Goal: Navigation & Orientation: Understand site structure

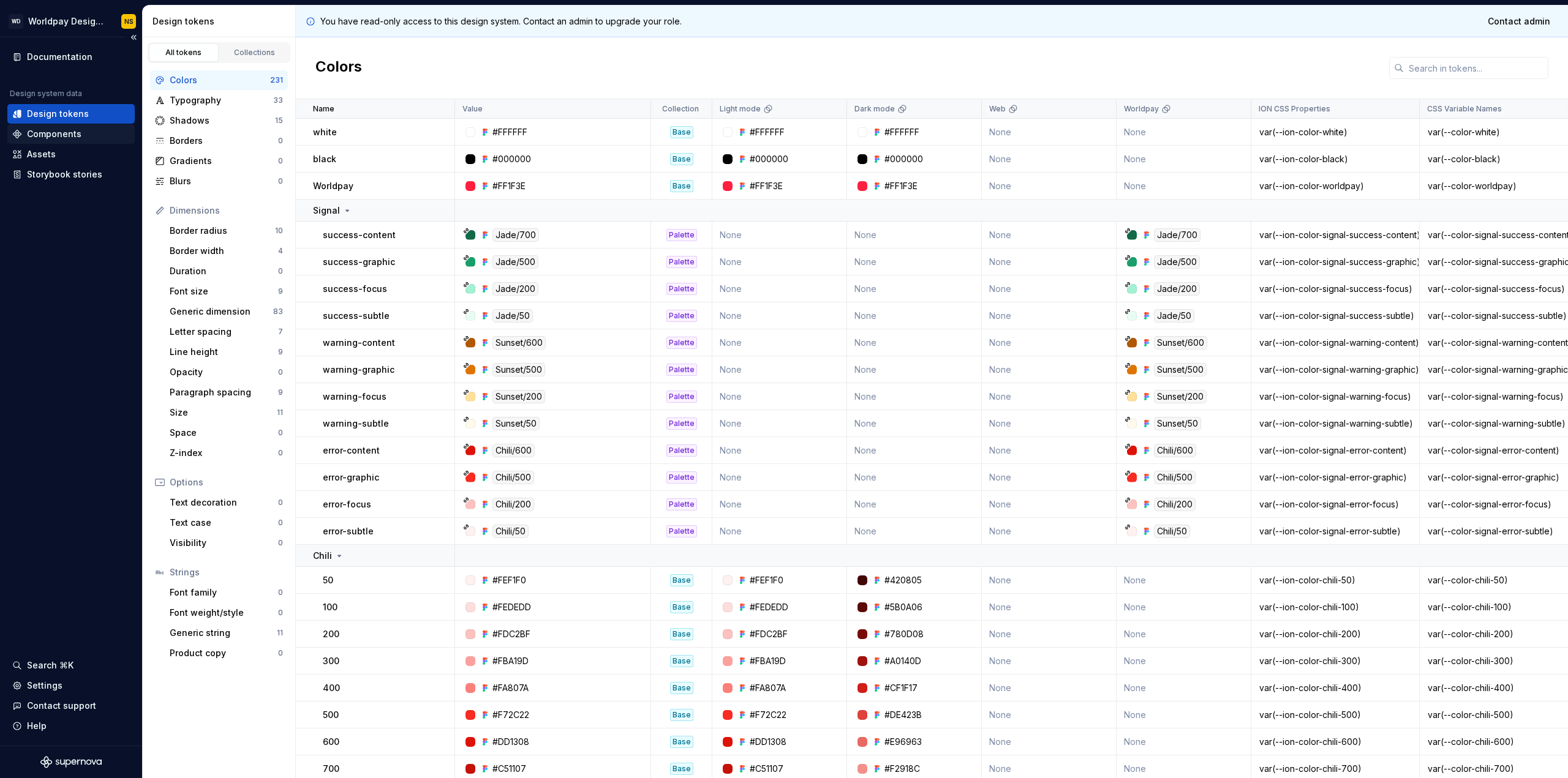
click at [53, 133] on div "Components" at bounding box center [54, 134] width 55 height 12
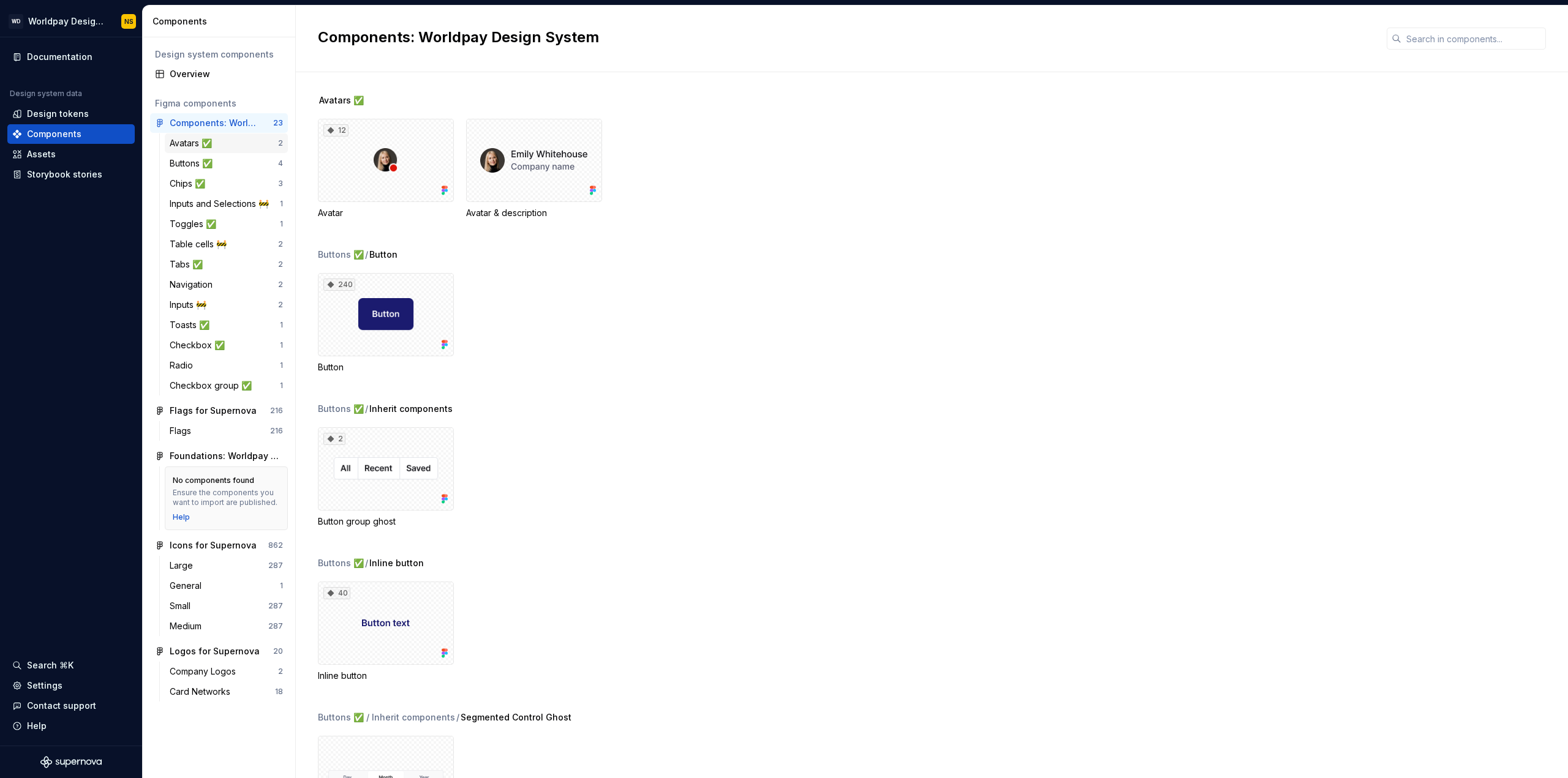
click at [182, 147] on div "Avatars ✅" at bounding box center [193, 143] width 47 height 12
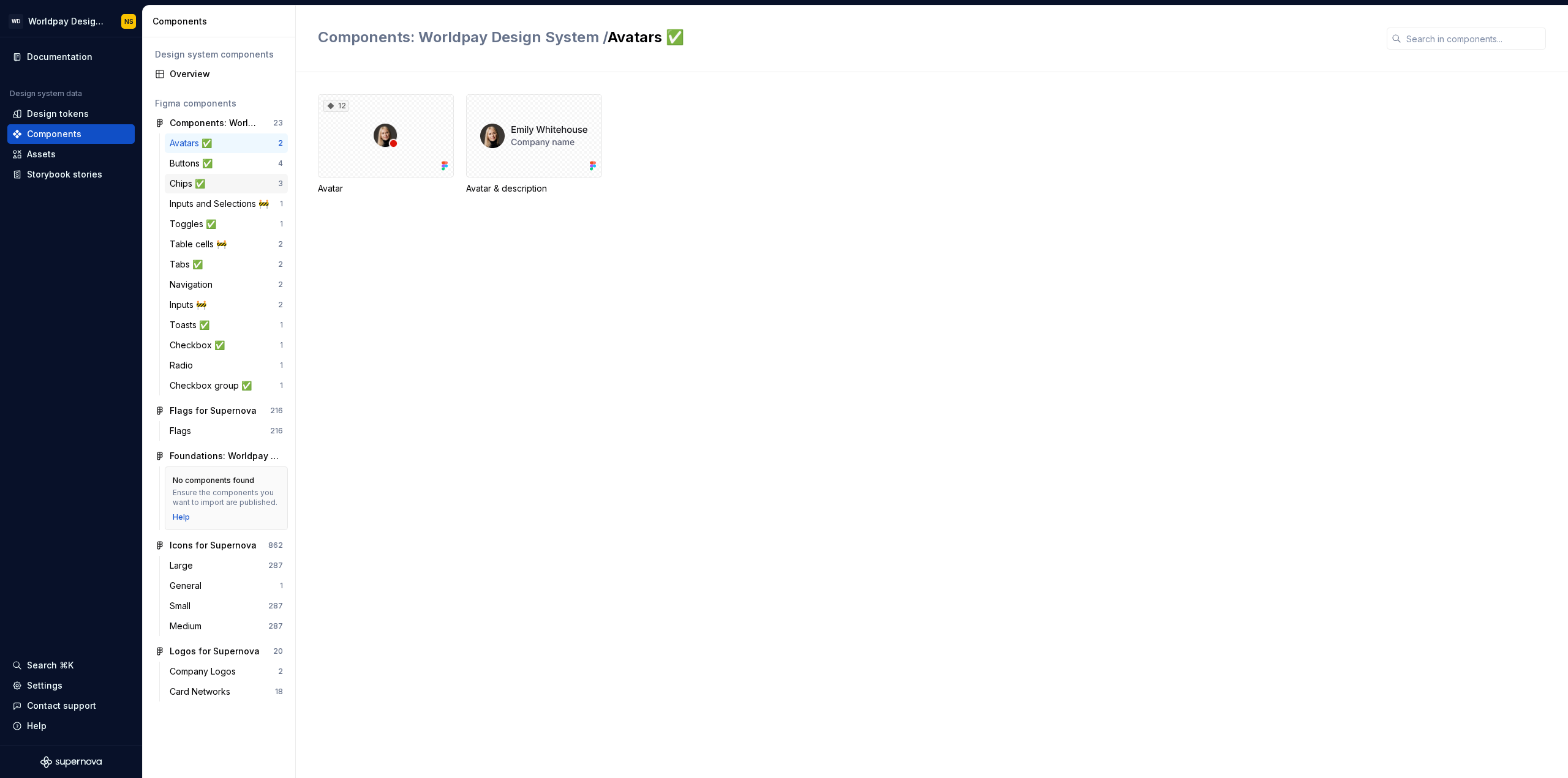
click at [182, 184] on div "Chips ✅" at bounding box center [190, 183] width 40 height 12
click at [179, 164] on div "Buttons ✅" at bounding box center [193, 163] width 48 height 12
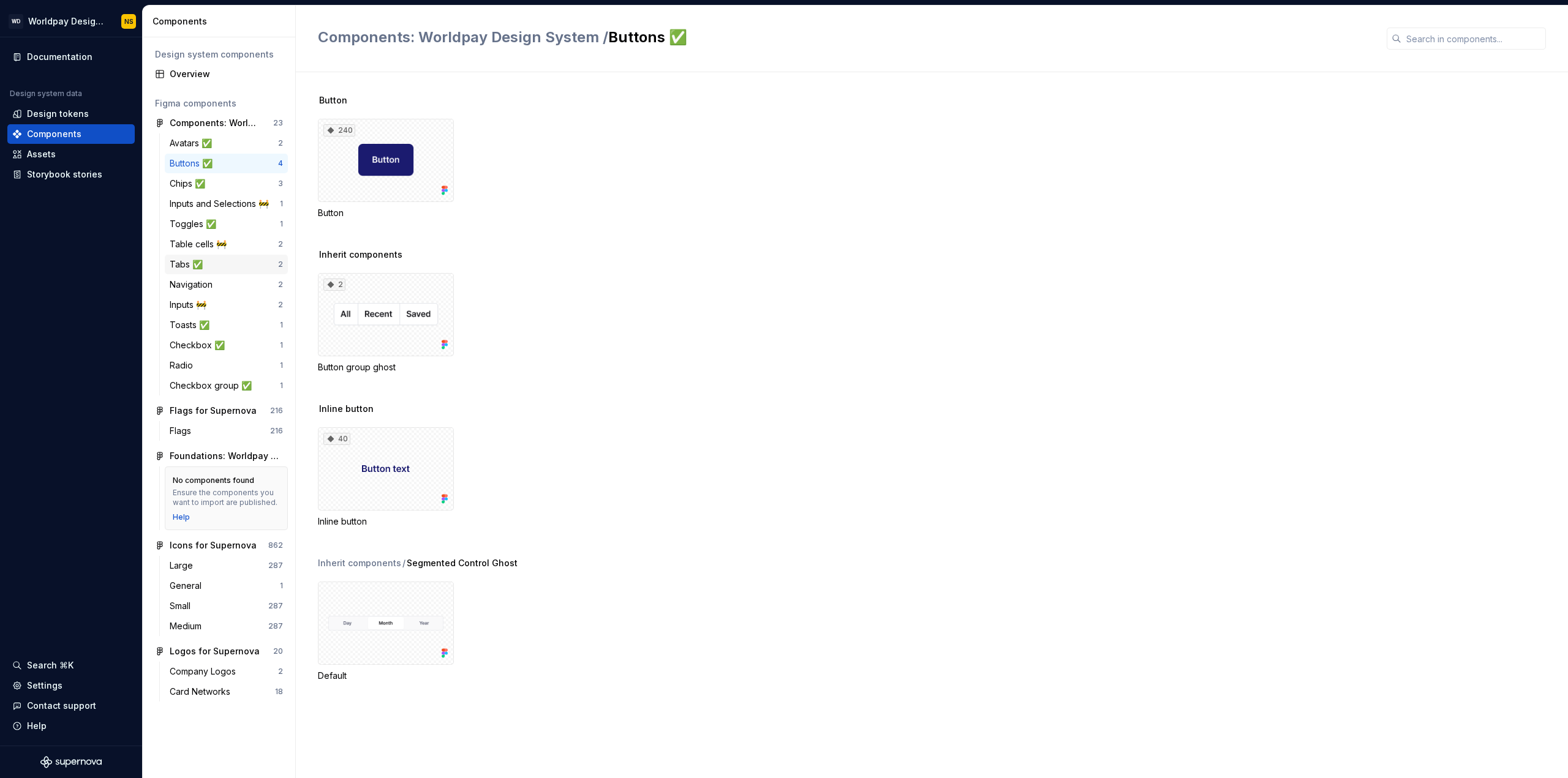
click at [182, 262] on div "Tabs ✅" at bounding box center [189, 264] width 38 height 12
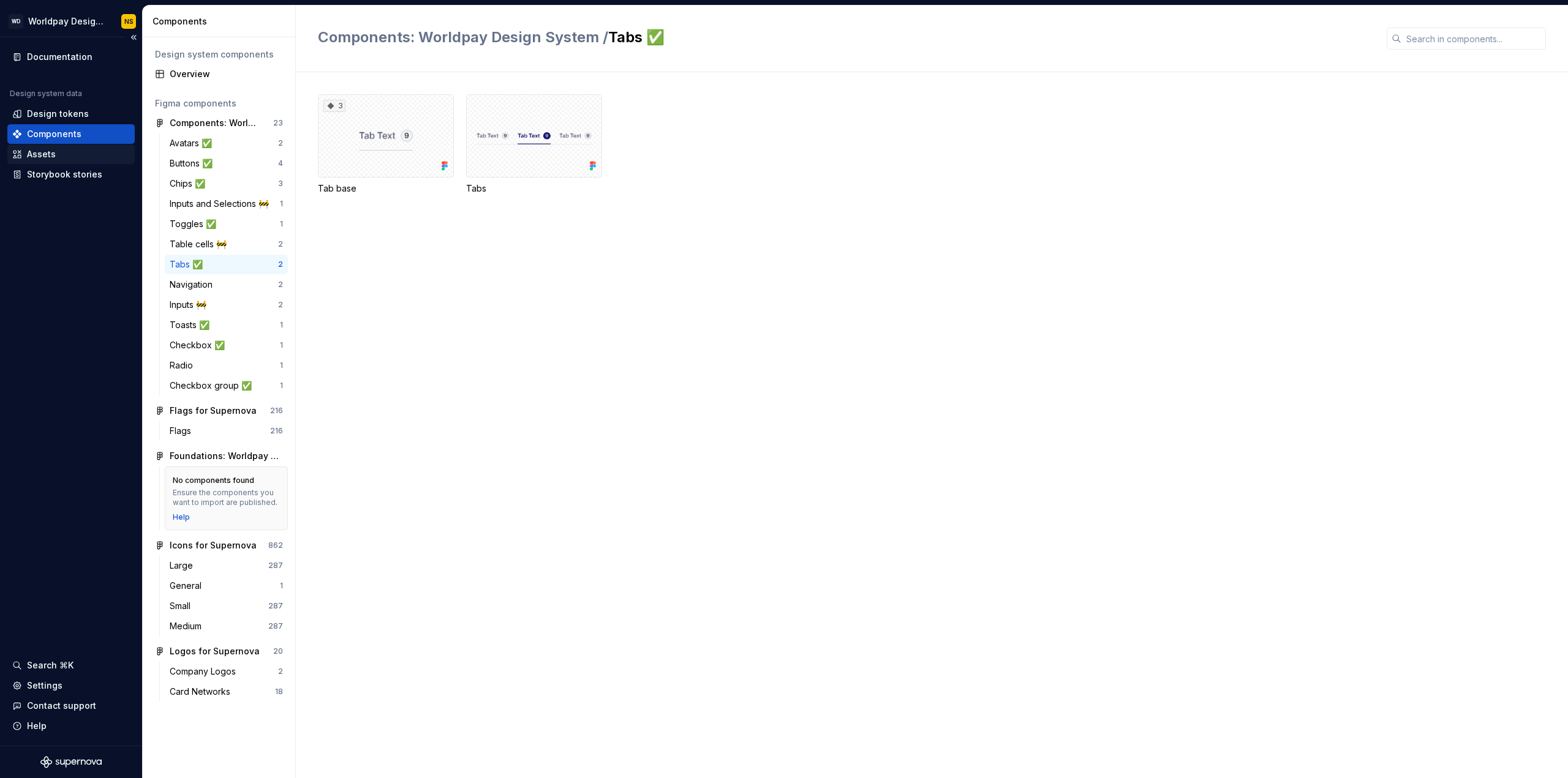
click at [48, 154] on div "Assets" at bounding box center [41, 154] width 29 height 12
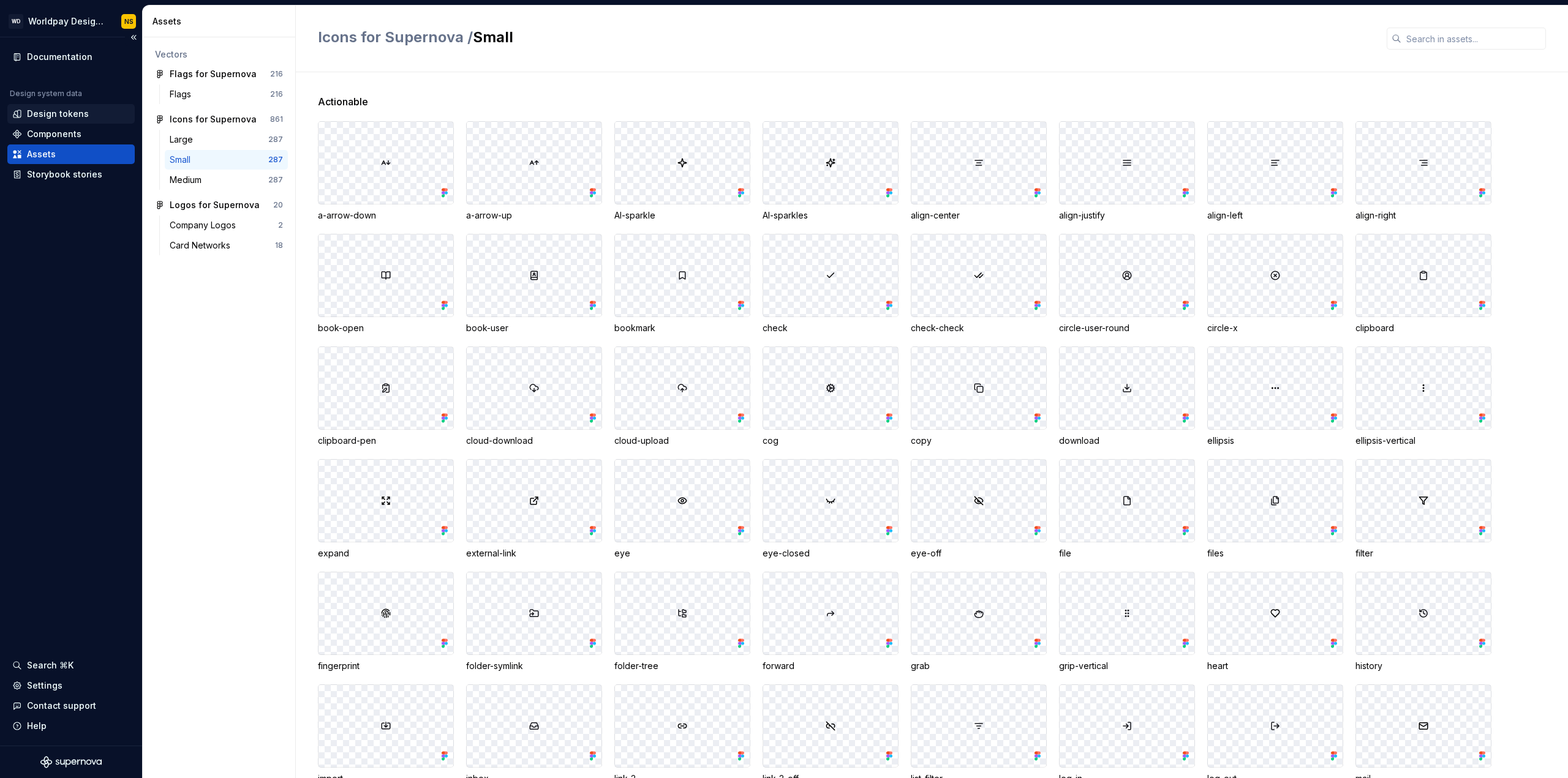
click at [72, 113] on div "Design tokens" at bounding box center [58, 114] width 62 height 12
